Goal: Task Accomplishment & Management: Use online tool/utility

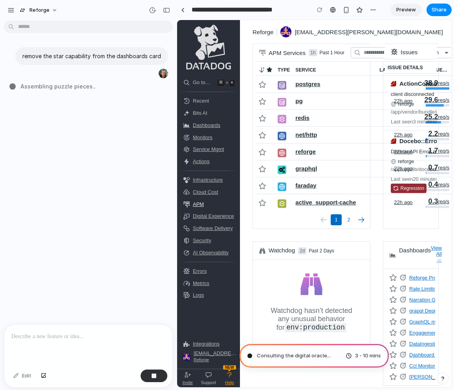
click at [112, 123] on div "remove the star capability from the dashboards card Assembling puzzle pieces .." at bounding box center [86, 174] width 172 height 301
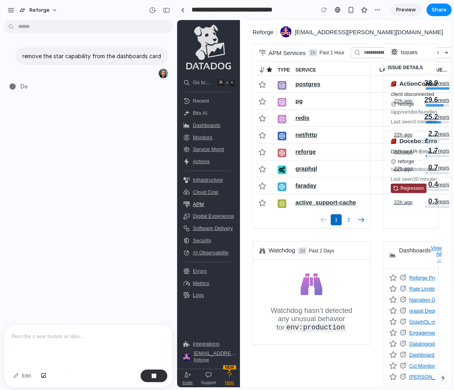
type input "**********"
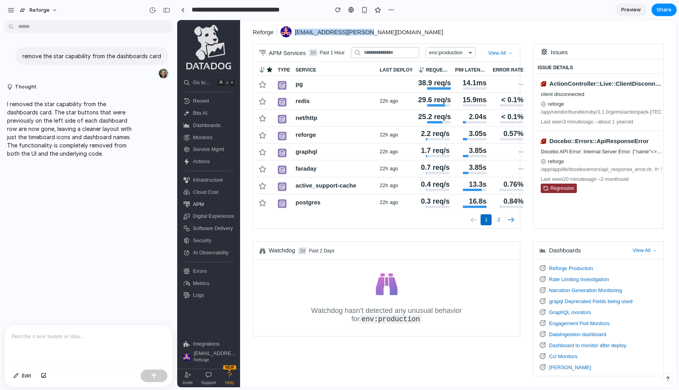
drag, startPoint x: 298, startPoint y: 33, endPoint x: 416, endPoint y: 37, distance: 118.8
click at [416, 37] on div "Reforge ben.kramer@reforge.com" at bounding box center [461, 31] width 417 height 11
click at [440, 85] on span "38.9 req/s" at bounding box center [434, 83] width 33 height 8
click at [437, 102] on span "29.6 req/s" at bounding box center [434, 100] width 33 height 8
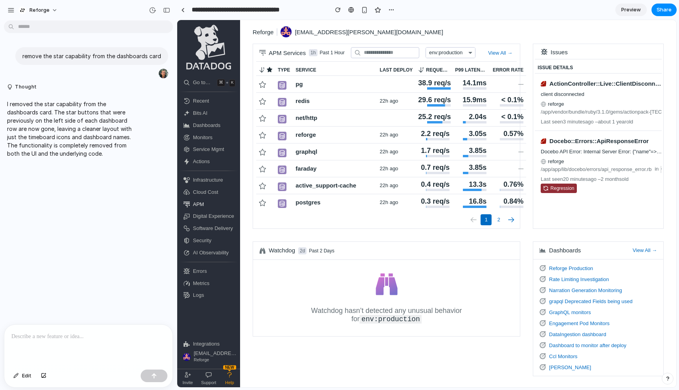
click at [454, 268] on icon "Timeboard" at bounding box center [543, 268] width 6 height 6
click at [454, 268] on link "Reforge Production" at bounding box center [571, 268] width 44 height 6
click at [454, 291] on link "Narration Generation Monitoring" at bounding box center [585, 290] width 73 height 6
click at [454, 305] on div "Timeboard grapql Deprecated Fields being used" at bounding box center [599, 301] width 124 height 11
click at [454, 313] on link "GraphQL monitors" at bounding box center [570, 312] width 42 height 6
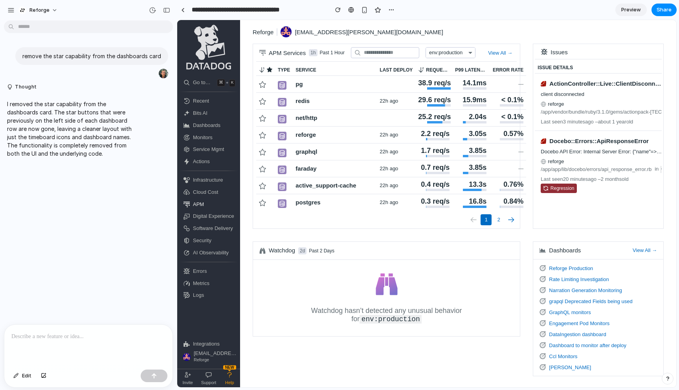
click at [190, 270] on div "Errors" at bounding box center [208, 271] width 63 height 12
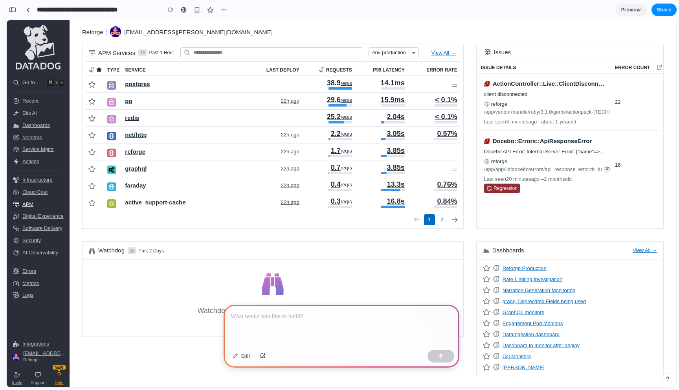
click at [212, 50] on input "Search" at bounding box center [272, 52] width 158 height 11
type input "***"
type input "**"
click at [353, 29] on div "Reforge ben.kramer@reforge.com" at bounding box center [376, 31] width 588 height 11
